Goal: Navigation & Orientation: Find specific page/section

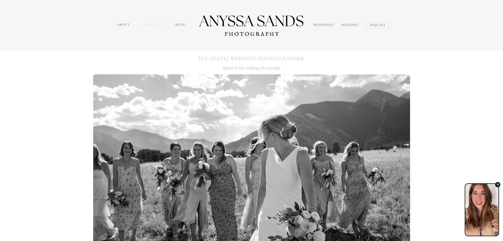
click at [155, 23] on nav "portfolio" at bounding box center [154, 25] width 23 height 6
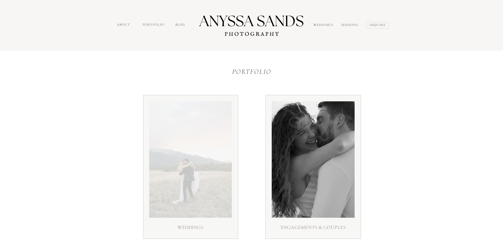
click at [194, 107] on div at bounding box center [190, 159] width 83 height 116
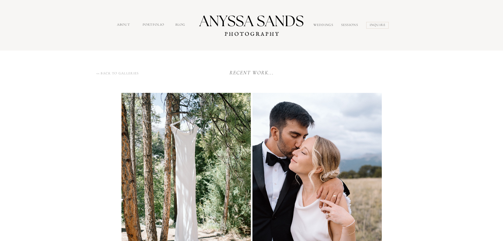
click at [251, 73] on icon "recent work..." at bounding box center [252, 73] width 44 height 6
click at [322, 25] on nav "Weddings" at bounding box center [325, 25] width 22 height 6
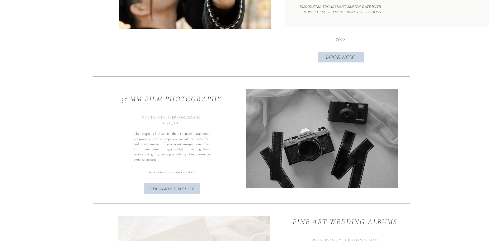
scroll to position [1665, 0]
